Goal: Check status: Check status

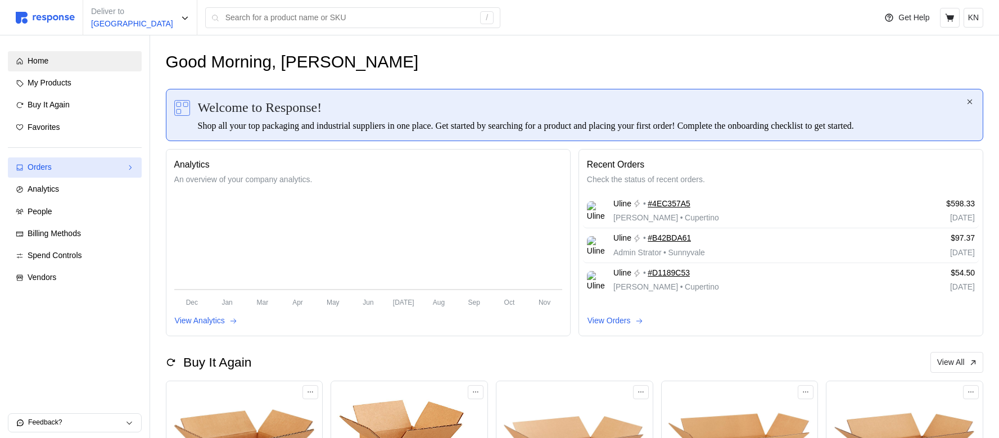
click at [104, 164] on div "Orders" at bounding box center [75, 167] width 94 height 12
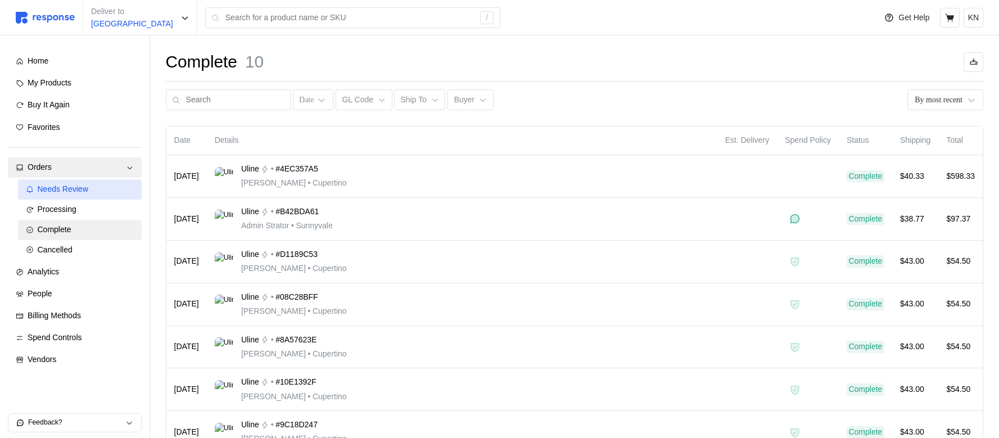
click at [81, 193] on span "Needs Review" at bounding box center [63, 188] width 51 height 9
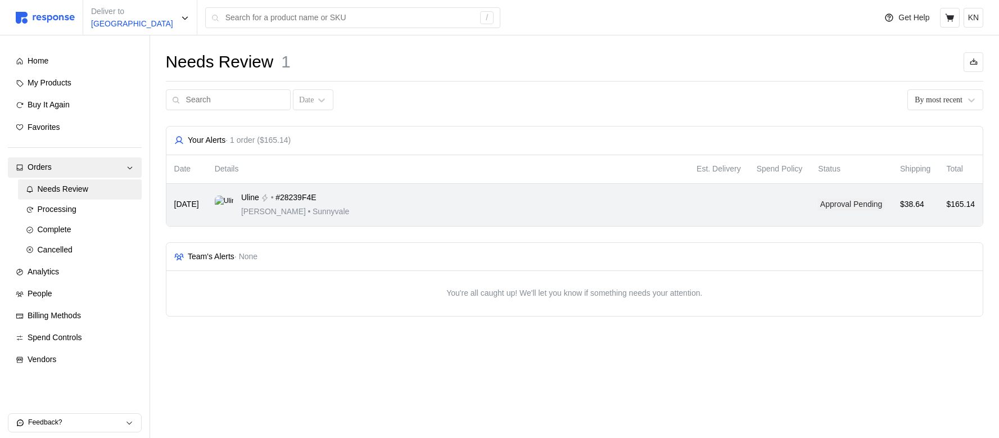
click at [411, 202] on div "Uline • #28239F4E Michael Jordan • Sunnyvale" at bounding box center [448, 205] width 466 height 26
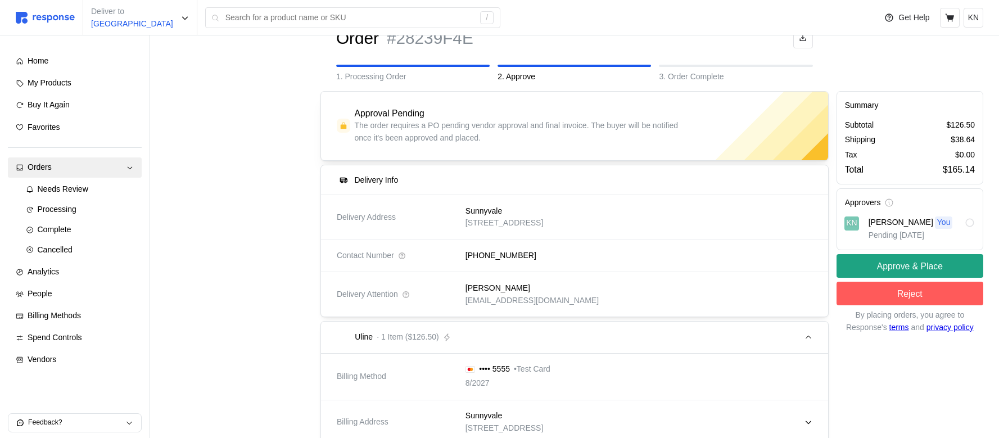
scroll to position [145, 0]
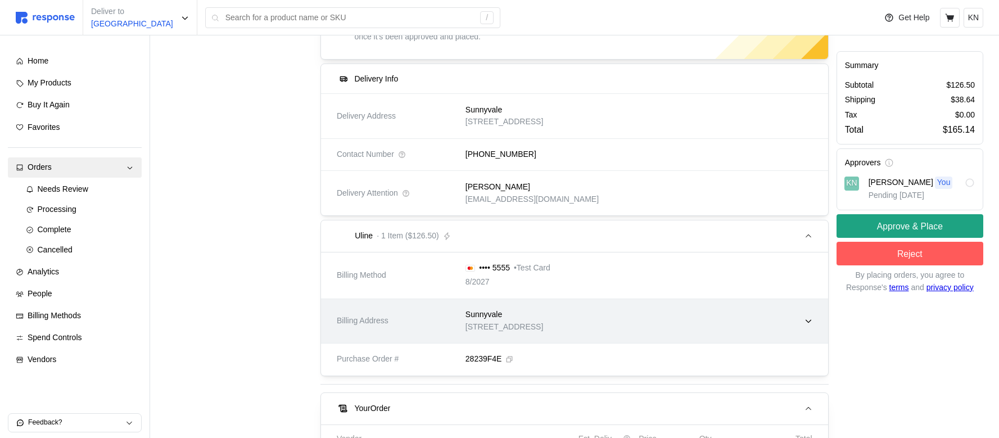
click at [538, 315] on div "Sunnyvale" at bounding box center [504, 315] width 78 height 12
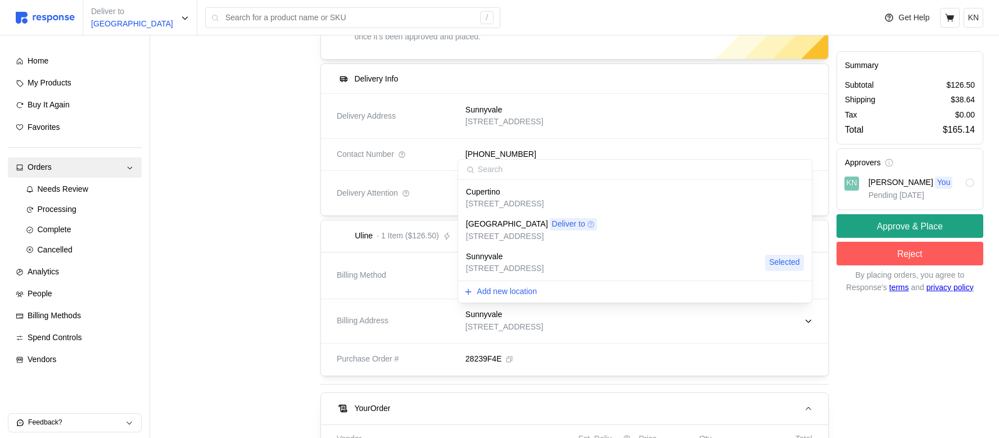
click at [544, 263] on p "[STREET_ADDRESS]" at bounding box center [505, 269] width 78 height 12
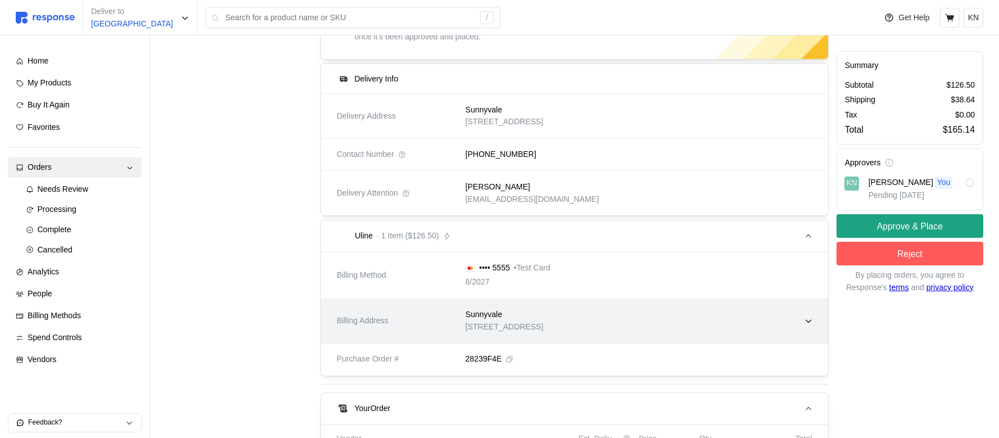
click at [511, 321] on p "[STREET_ADDRESS]" at bounding box center [504, 327] width 78 height 12
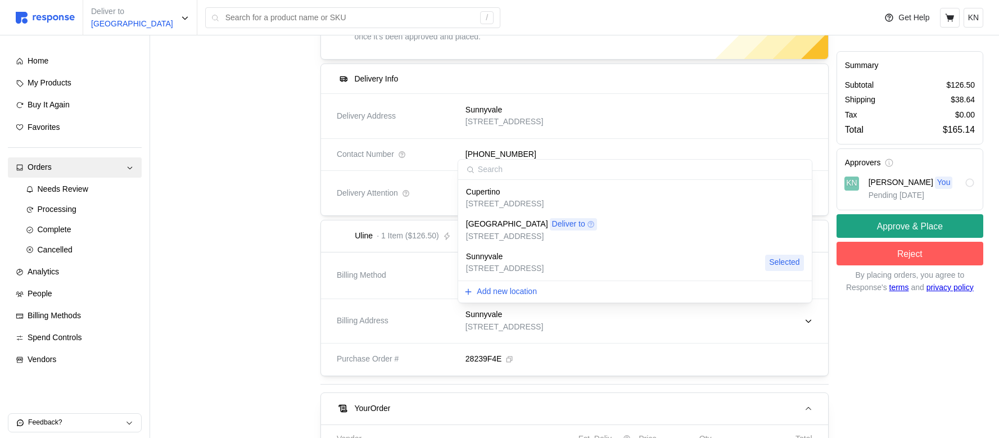
click at [552, 218] on p "Deliver to" at bounding box center [568, 224] width 33 height 12
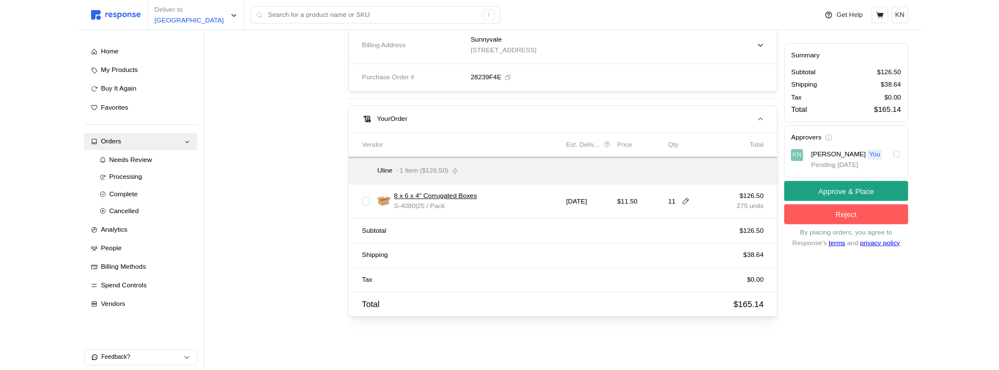
scroll to position [112, 0]
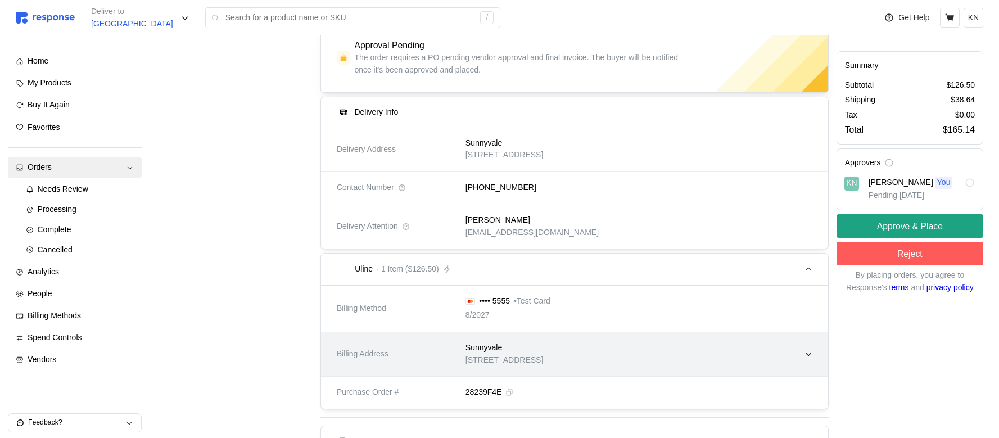
click at [540, 352] on div "Sunnyvale" at bounding box center [504, 348] width 78 height 12
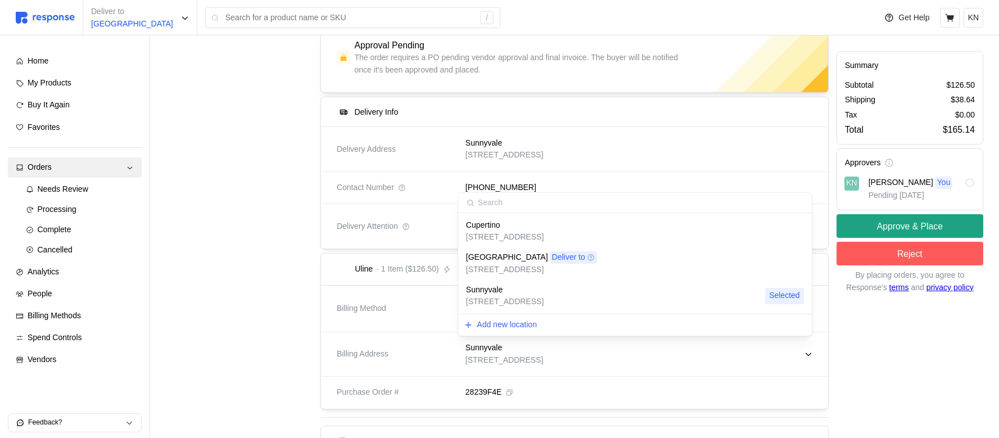
click at [544, 238] on p "[STREET_ADDRESS]" at bounding box center [505, 237] width 78 height 12
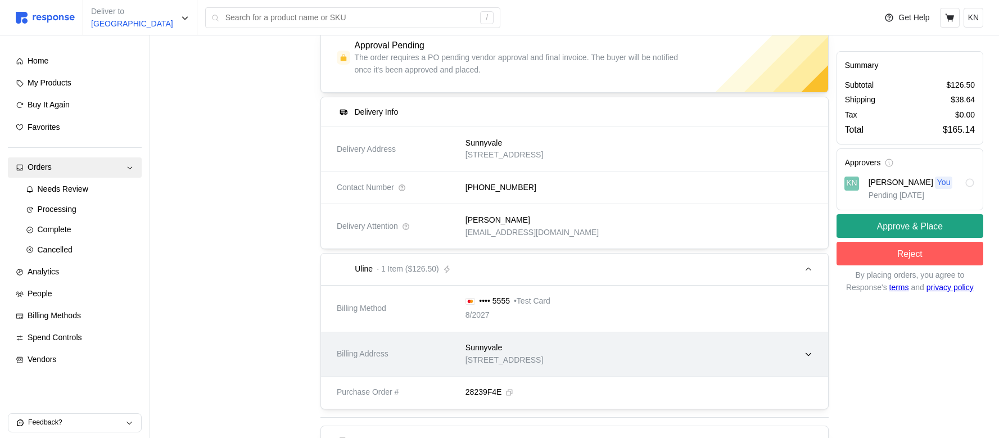
click at [490, 344] on p "Sunnyvale" at bounding box center [483, 348] width 37 height 12
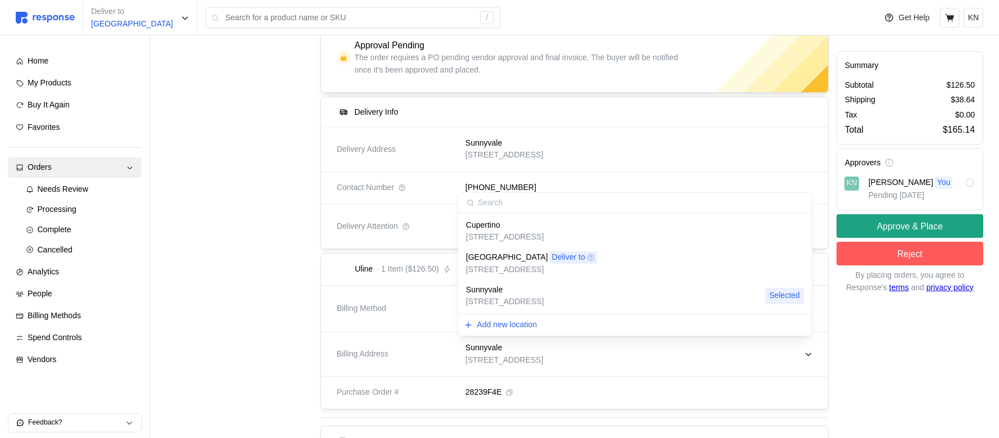
click at [544, 290] on div "Sunnyvale" at bounding box center [505, 290] width 78 height 12
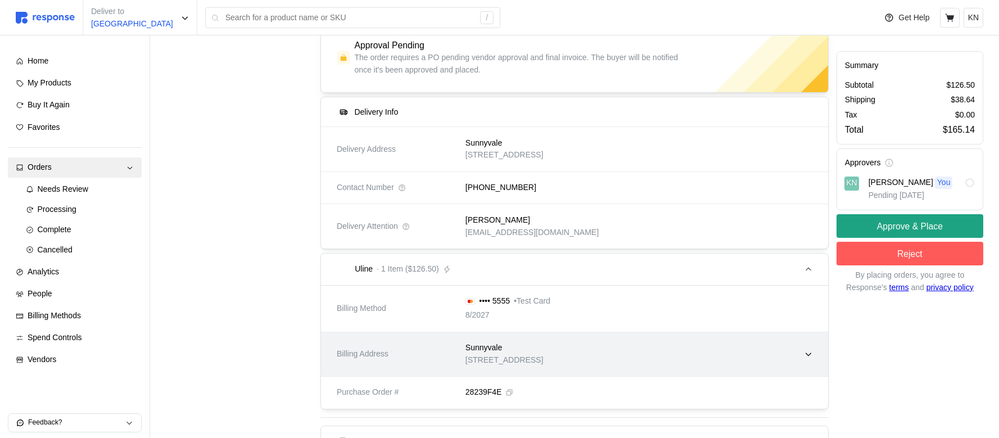
click at [507, 363] on p "[STREET_ADDRESS]" at bounding box center [504, 360] width 78 height 12
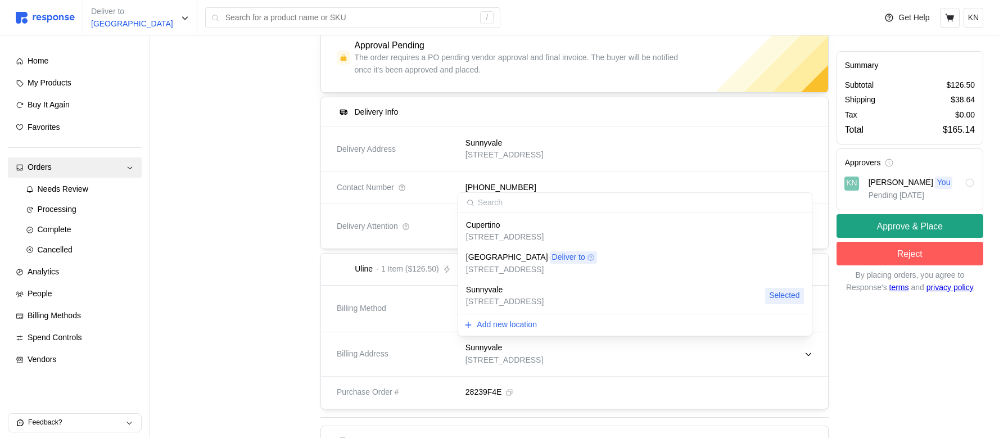
click at [552, 256] on p "Deliver to" at bounding box center [568, 257] width 33 height 12
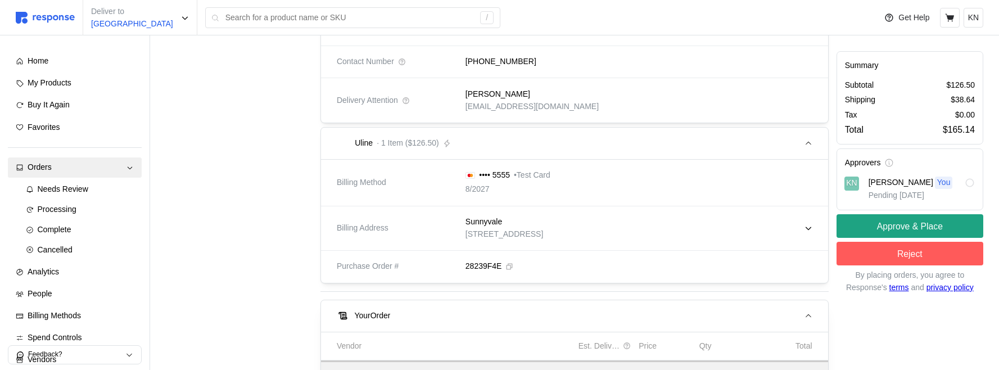
scroll to position [240, 0]
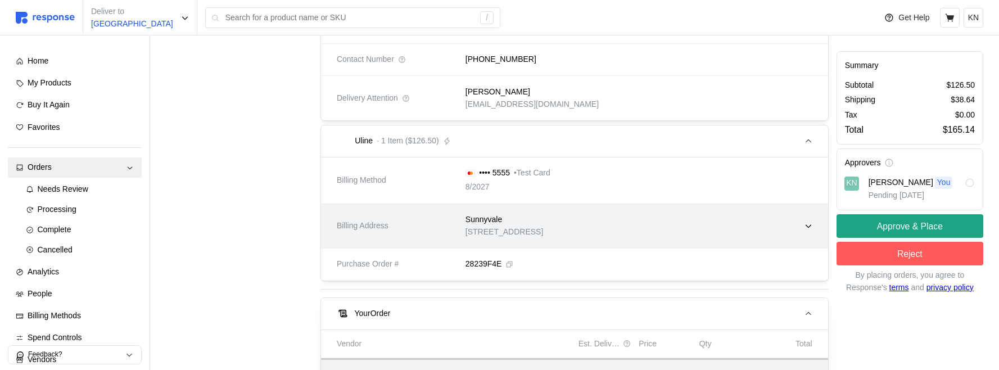
click at [543, 233] on p "[STREET_ADDRESS]" at bounding box center [504, 232] width 78 height 12
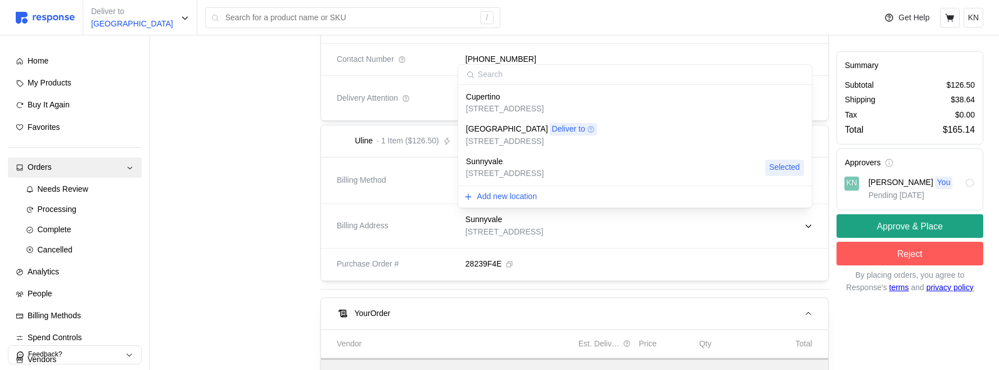
click at [544, 105] on p "[STREET_ADDRESS]" at bounding box center [505, 109] width 78 height 12
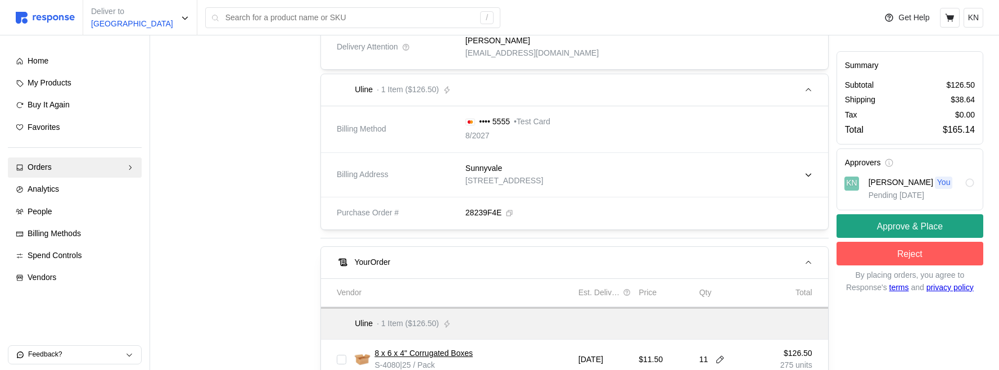
scroll to position [295, 0]
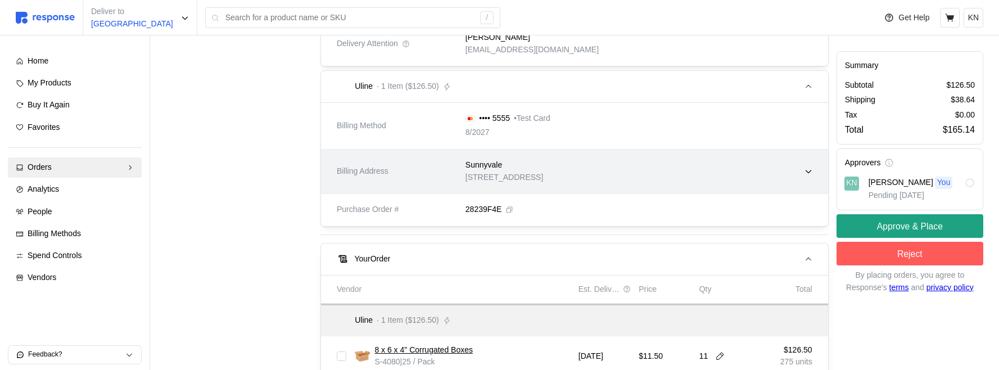
click at [543, 177] on p "[STREET_ADDRESS]" at bounding box center [504, 177] width 78 height 12
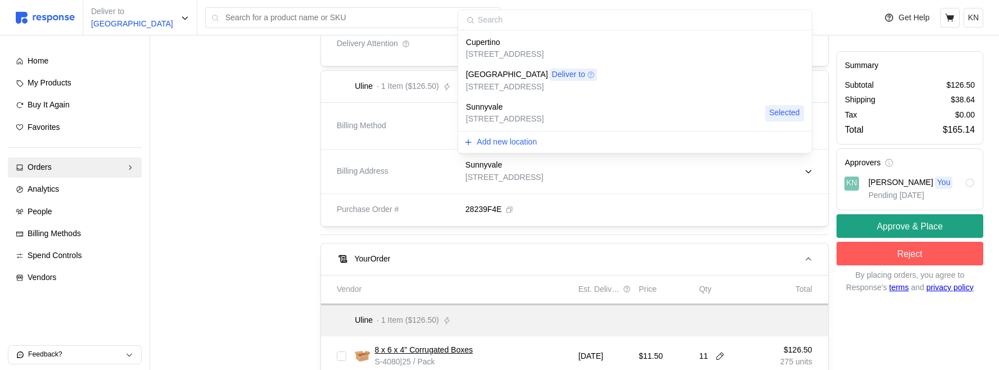
click at [544, 56] on p "[STREET_ADDRESS]" at bounding box center [505, 54] width 78 height 12
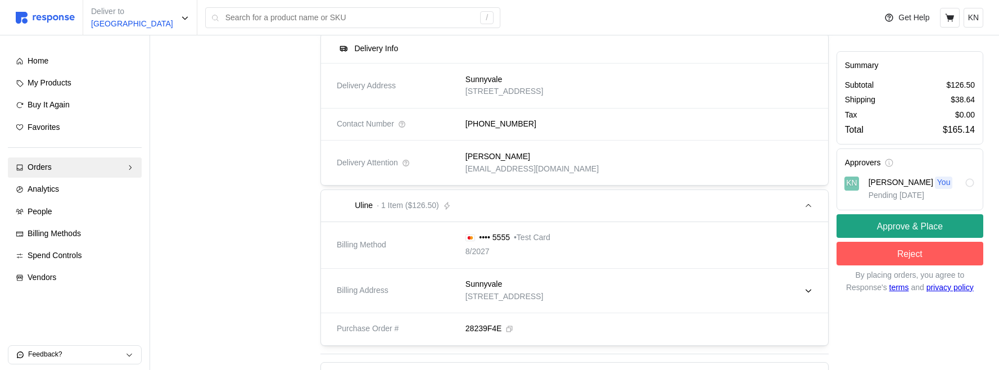
scroll to position [233, 0]
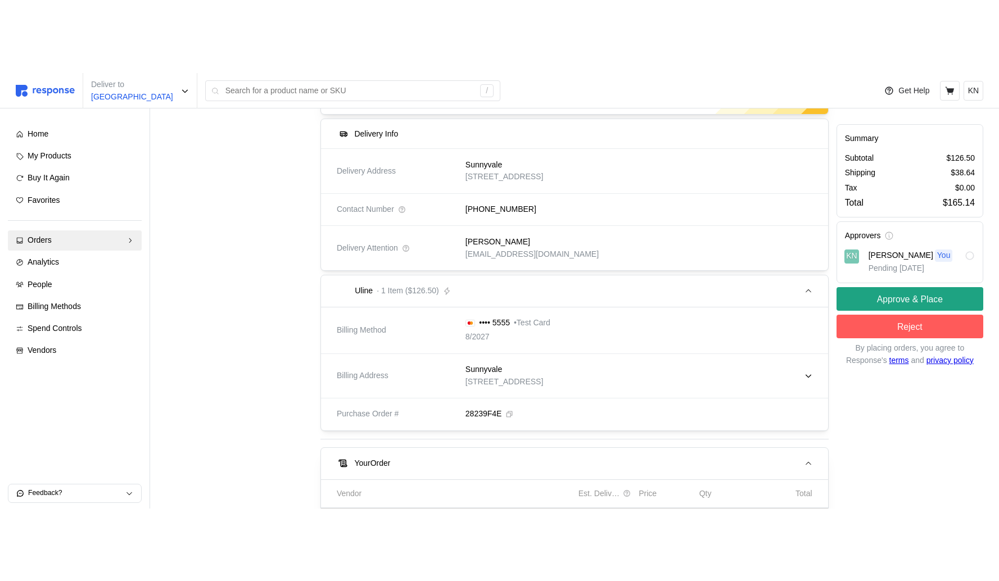
scroll to position [178, 0]
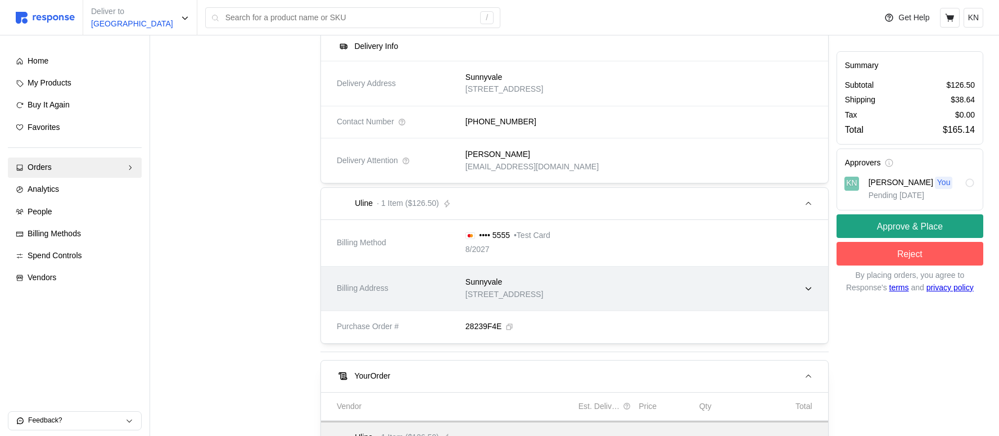
click at [567, 301] on div "Sunnyvale [STREET_ADDRESS]" at bounding box center [635, 288] width 355 height 40
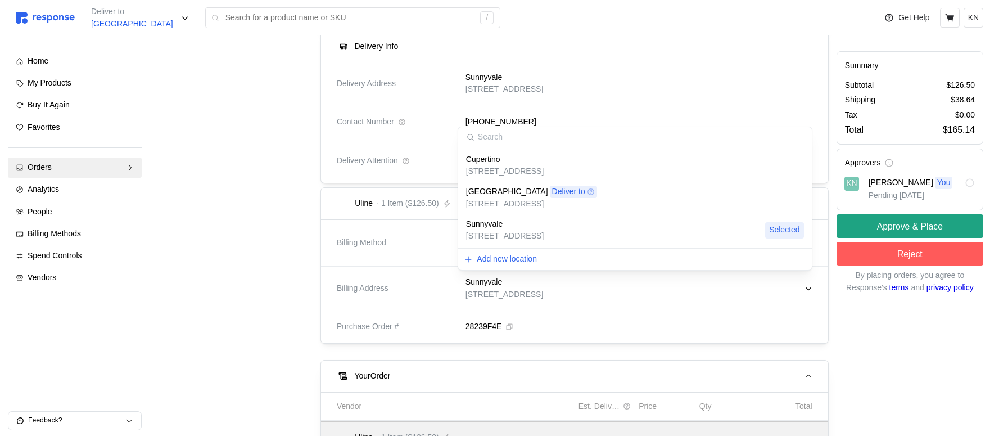
click at [544, 173] on p "[STREET_ADDRESS]" at bounding box center [505, 171] width 78 height 12
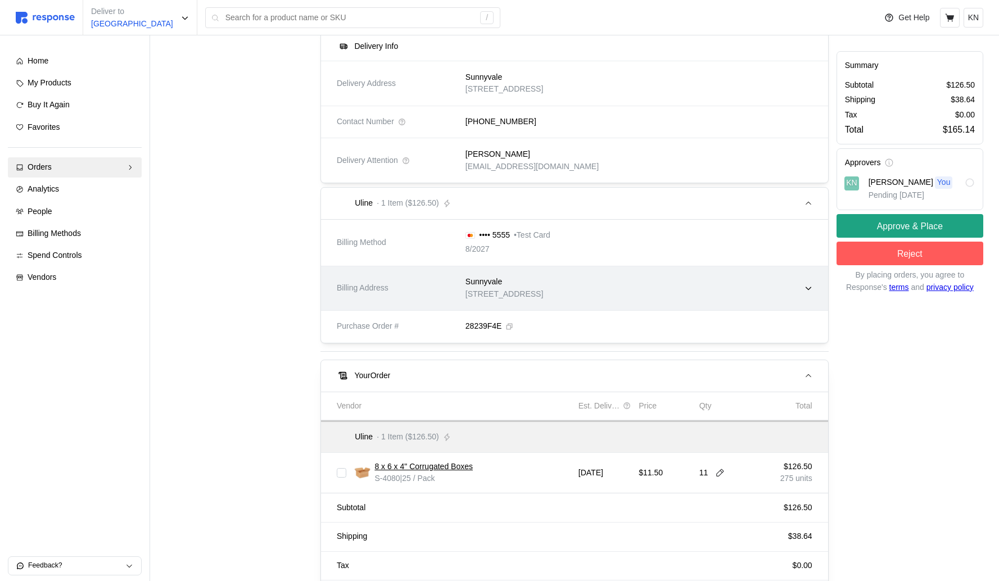
click at [760, 270] on div "Sunnyvale [STREET_ADDRESS]" at bounding box center [635, 288] width 355 height 40
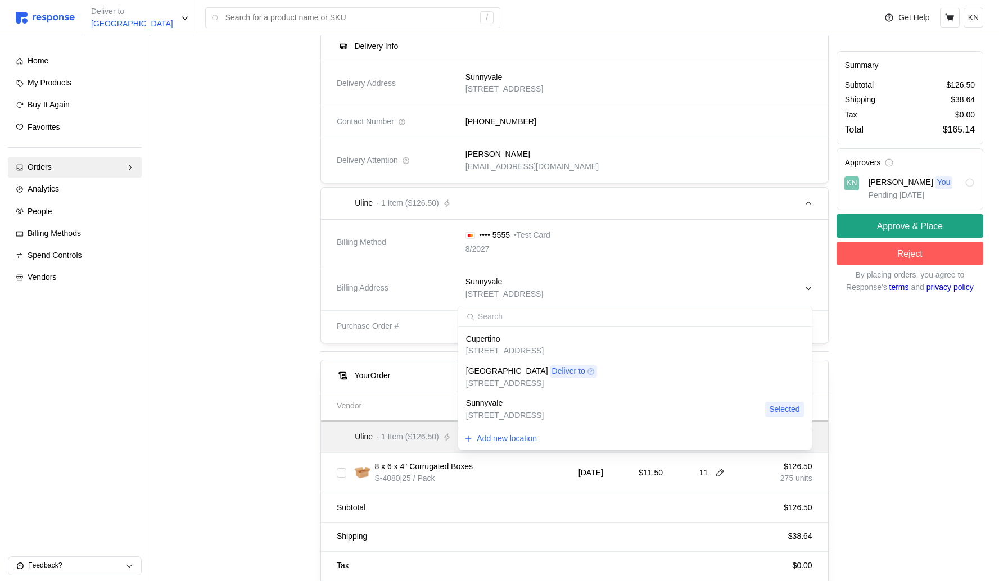
click at [544, 369] on div "Sunnyvale" at bounding box center [505, 403] width 78 height 12
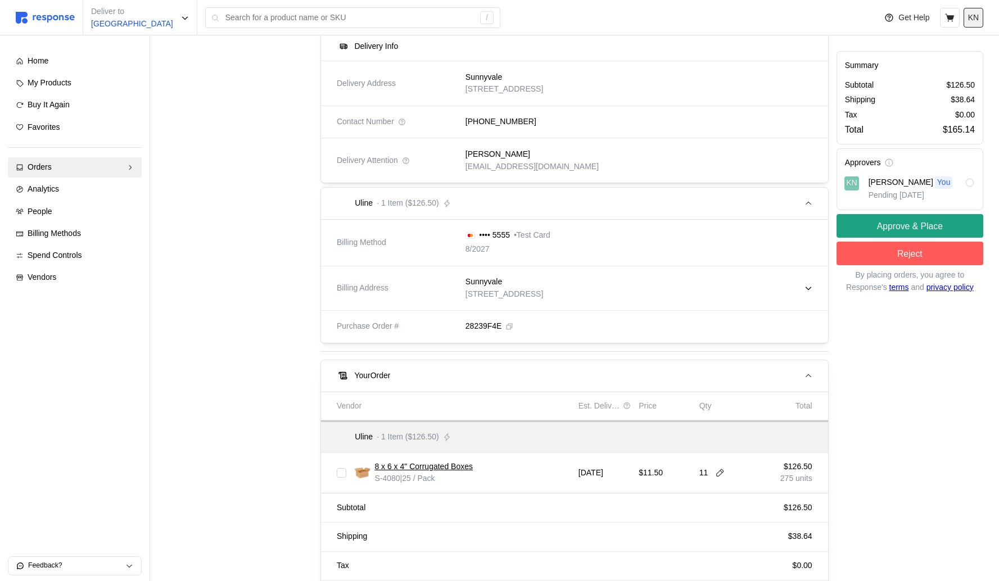
click at [974, 15] on p "KN" at bounding box center [973, 18] width 11 height 12
click at [949, 66] on p "Logout" at bounding box center [939, 64] width 72 height 12
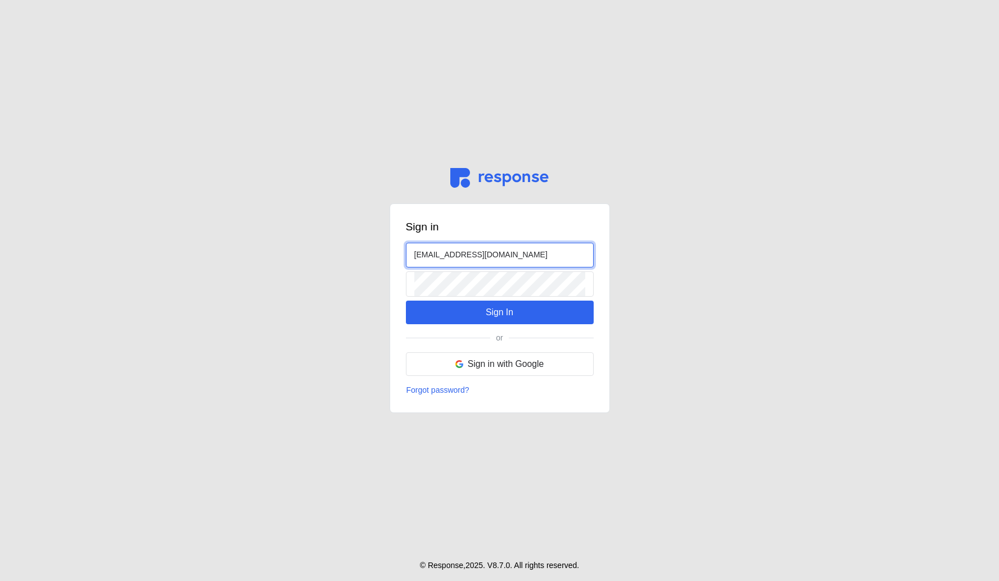
click at [425, 256] on input "[EMAIL_ADDRESS][DOMAIN_NAME]" at bounding box center [499, 255] width 171 height 24
type input "[EMAIL_ADDRESS][DOMAIN_NAME]"
